Goal: Task Accomplishment & Management: Manage account settings

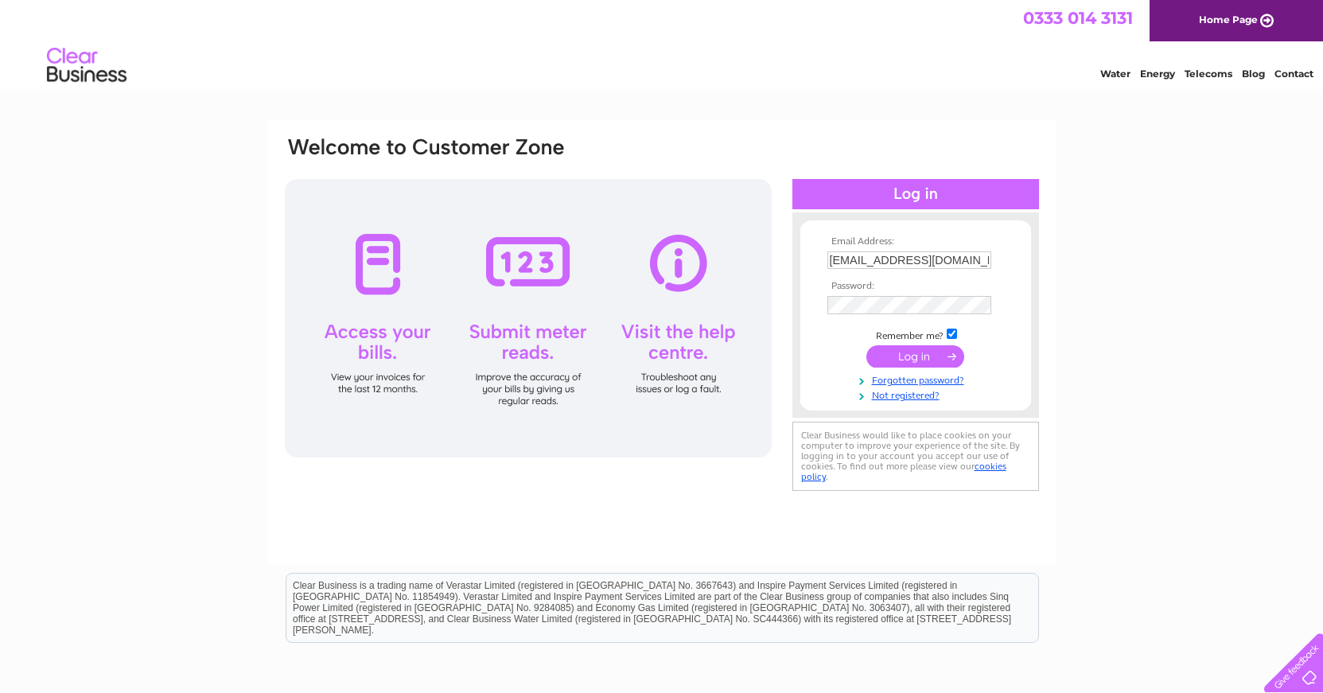
click at [912, 360] on input "submit" at bounding box center [915, 356] width 98 height 22
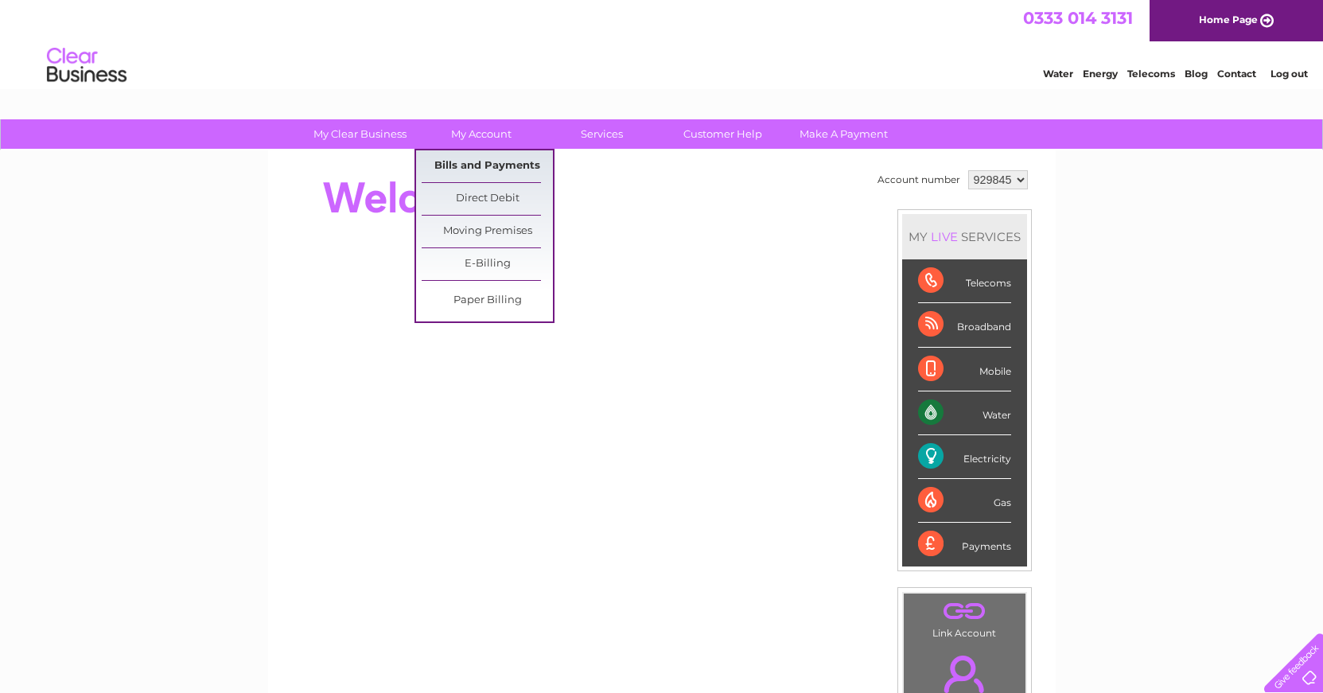
click at [497, 163] on link "Bills and Payments" at bounding box center [487, 166] width 131 height 32
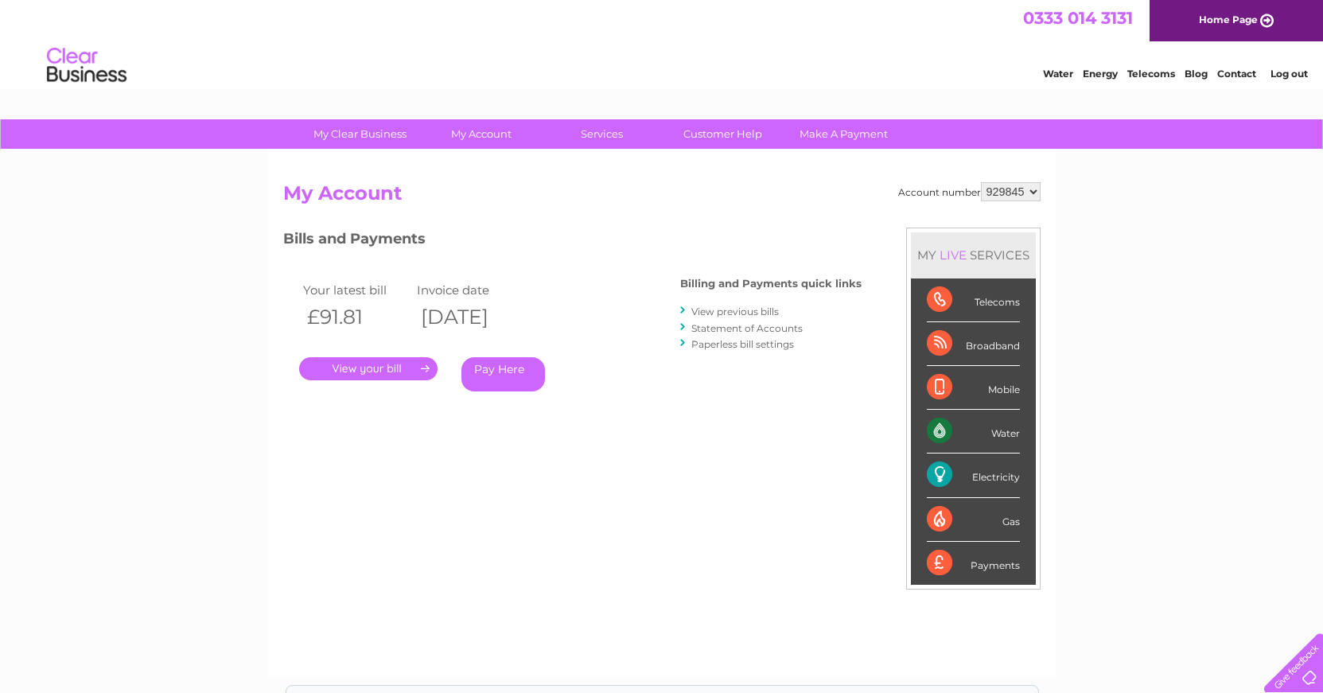
click at [368, 364] on link "." at bounding box center [368, 368] width 138 height 23
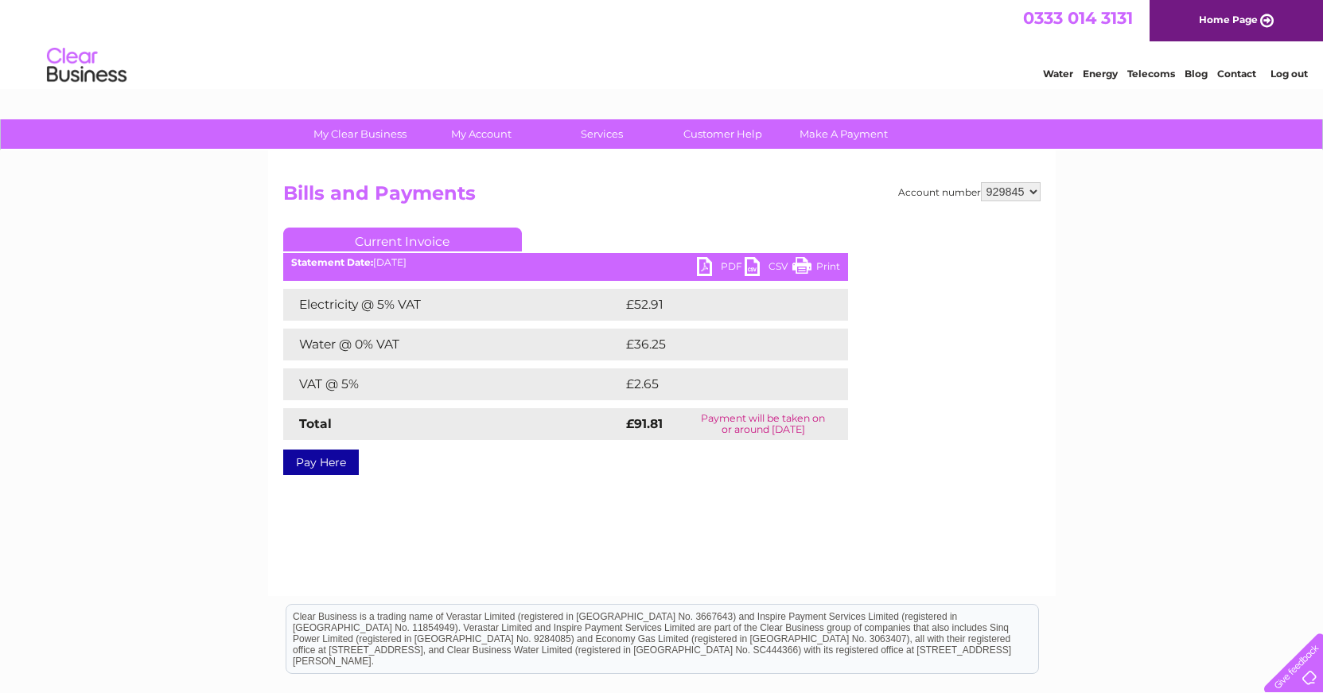
click at [707, 260] on link "PDF" at bounding box center [721, 268] width 48 height 23
click at [1286, 78] on link "Log out" at bounding box center [1288, 74] width 37 height 12
